Goal: Task Accomplishment & Management: Complete application form

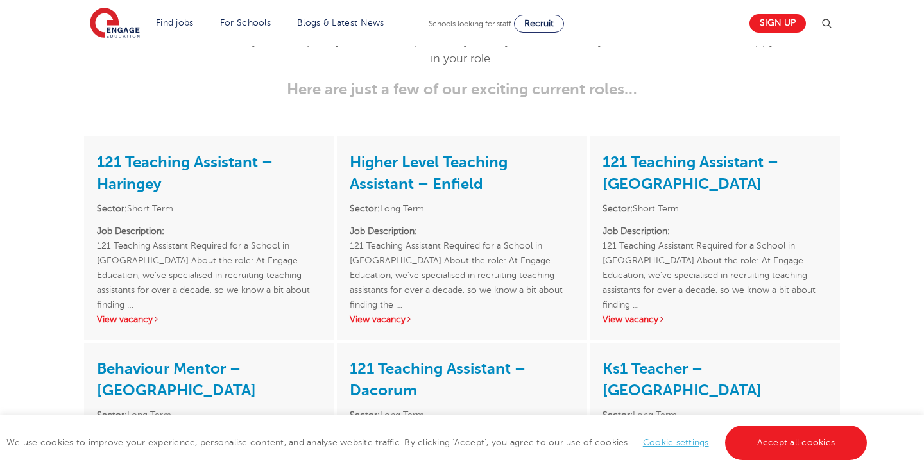
scroll to position [1731, 0]
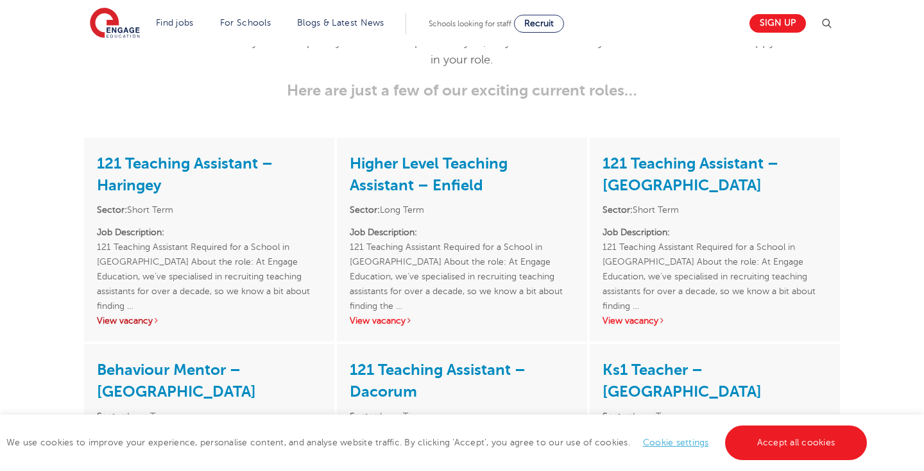
click at [142, 326] on link "View vacancy" at bounding box center [128, 321] width 63 height 10
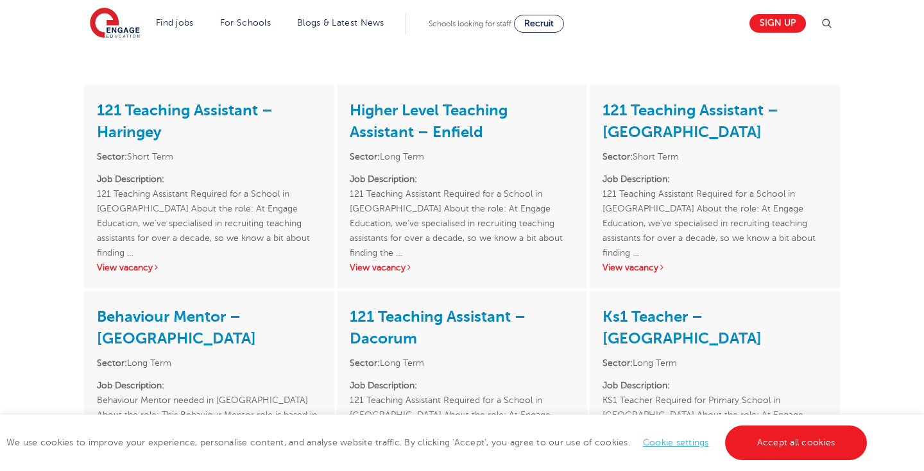
scroll to position [1682, 0]
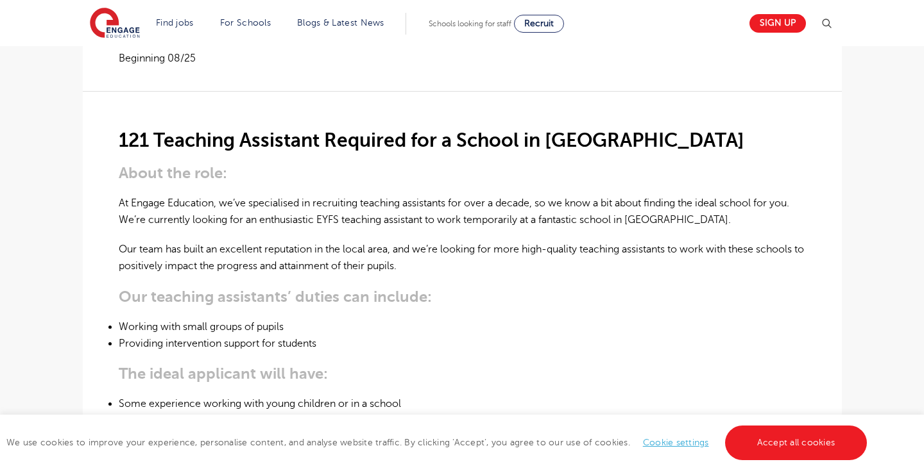
scroll to position [280, 0]
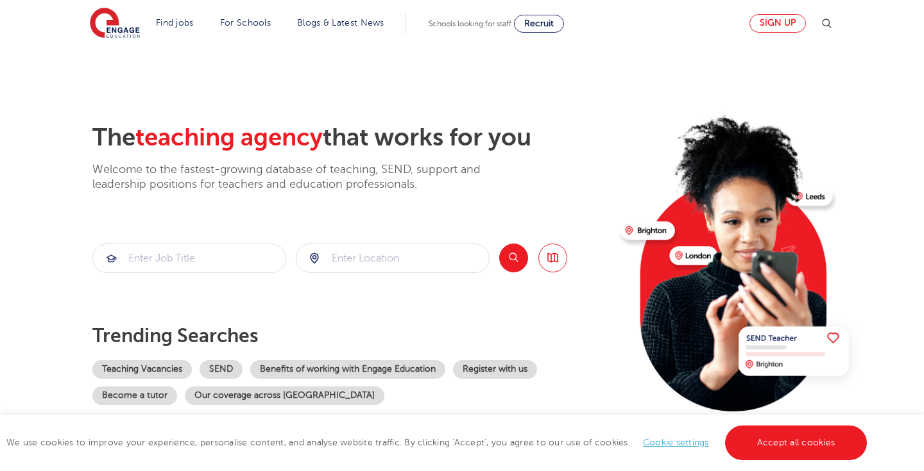
click at [763, 30] on link "Sign up" at bounding box center [777, 23] width 56 height 19
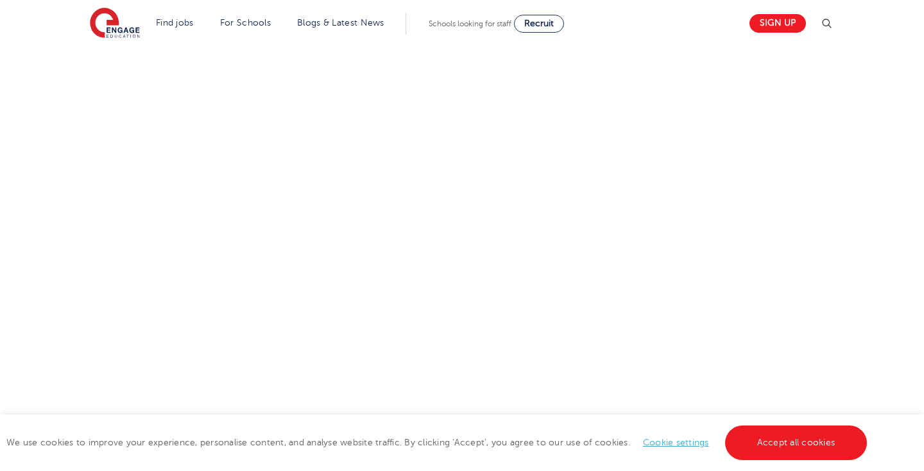
scroll to position [586, 0]
